Goal: Find specific page/section

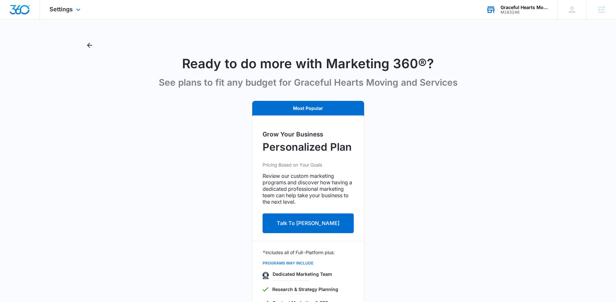
click at [527, 11] on div "M183246" at bounding box center [524, 12] width 47 height 5
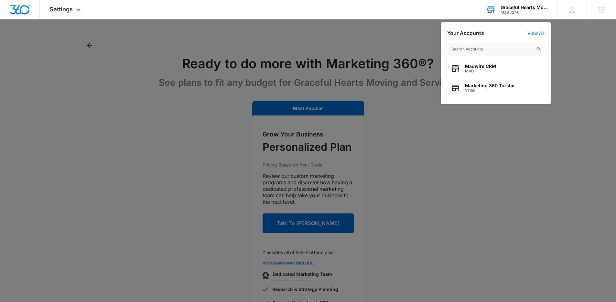
click at [480, 46] on input "text" at bounding box center [496, 49] width 97 height 13
paste input "M335528"
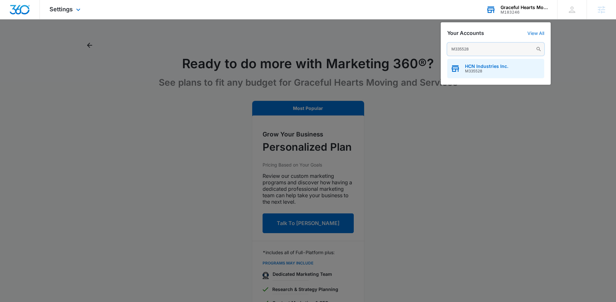
type input "M335528"
click at [486, 68] on span "HCN Industries Inc." at bounding box center [486, 66] width 43 height 5
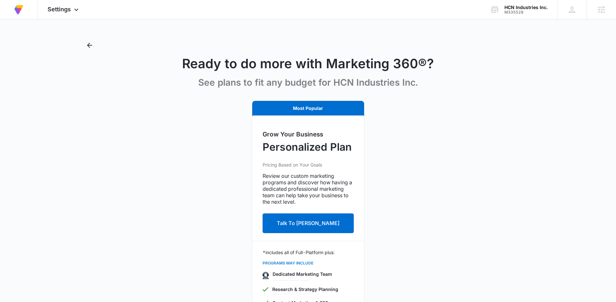
click at [96, 46] on div "Ready to do more with Marketing 360®? See plans to fit any budget for HCN Indus…" at bounding box center [308, 66] width 448 height 53
click at [595, 13] on div "Agencies" at bounding box center [601, 9] width 29 height 19
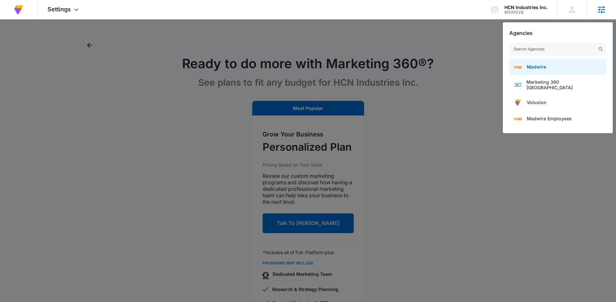
click at [557, 69] on link "Madwire" at bounding box center [558, 67] width 97 height 16
